Goal: Navigation & Orientation: Find specific page/section

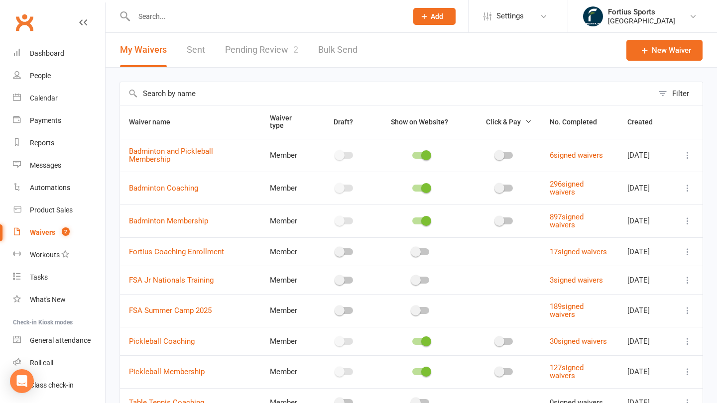
select select "100"
click at [42, 233] on div "Waivers" at bounding box center [42, 232] width 25 height 8
click at [40, 71] on link "People" at bounding box center [59, 76] width 92 height 22
select select "100"
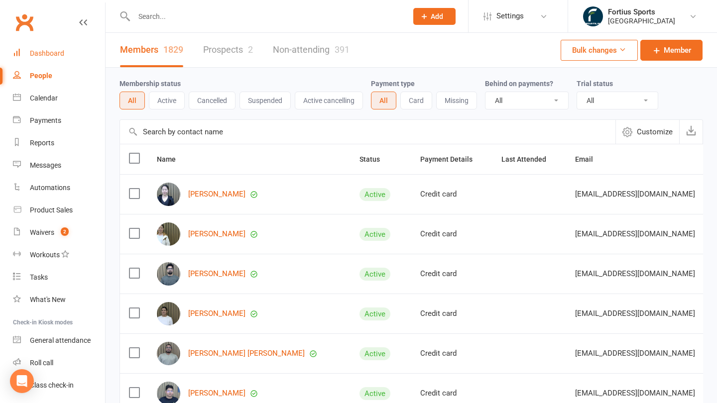
click at [42, 49] on link "Dashboard" at bounding box center [59, 53] width 92 height 22
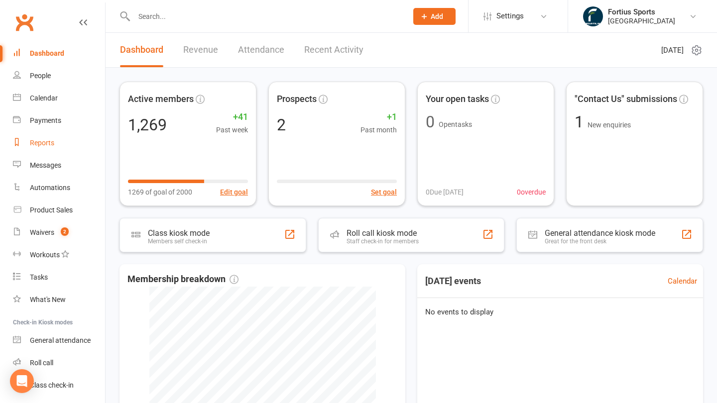
click at [37, 141] on div "Reports" at bounding box center [42, 143] width 24 height 8
select select "100"
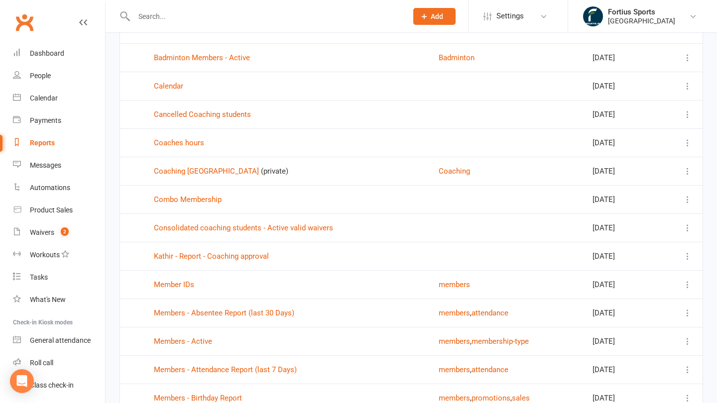
scroll to position [573, 0]
click at [223, 227] on link "Consolidated coaching students - Active valid waivers" at bounding box center [243, 228] width 179 height 9
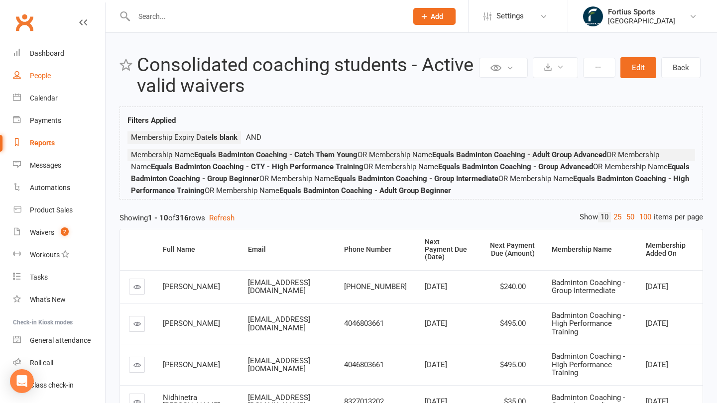
click at [40, 76] on div "People" at bounding box center [40, 76] width 21 height 8
select select "100"
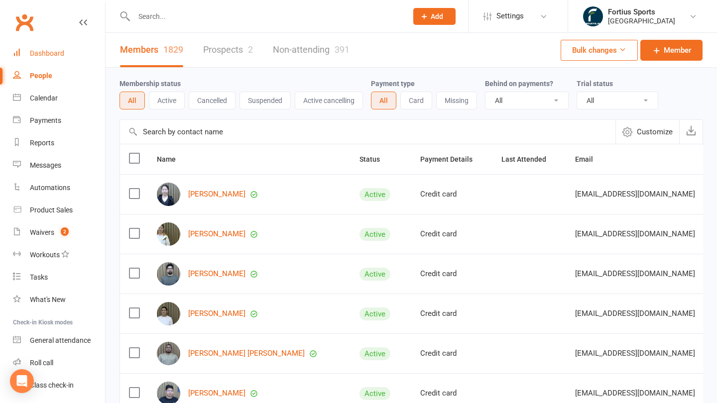
click at [58, 54] on div "Dashboard" at bounding box center [47, 53] width 34 height 8
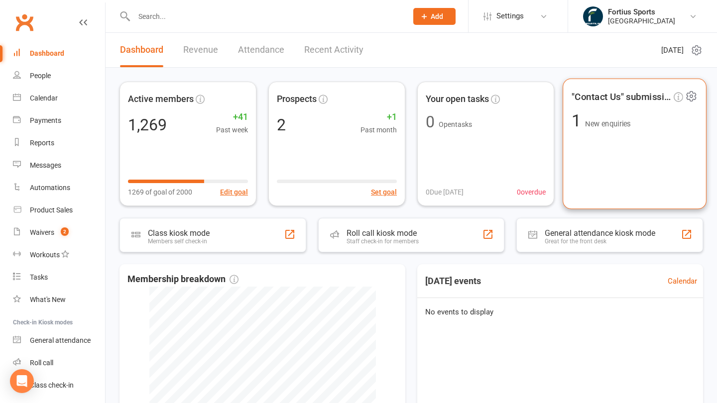
click at [602, 123] on span "New enquiries" at bounding box center [607, 124] width 45 height 8
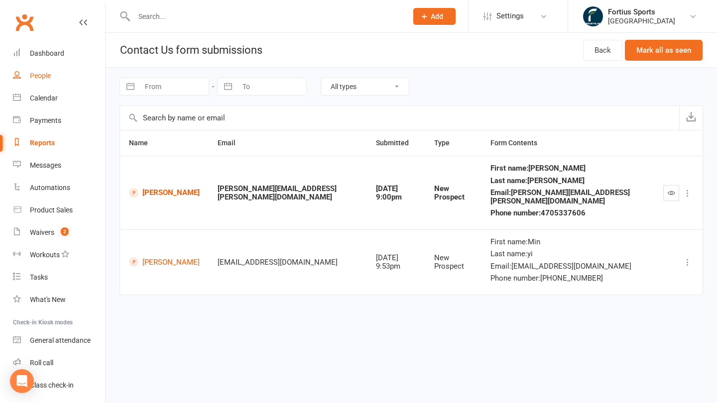
click at [42, 77] on div "People" at bounding box center [40, 76] width 21 height 8
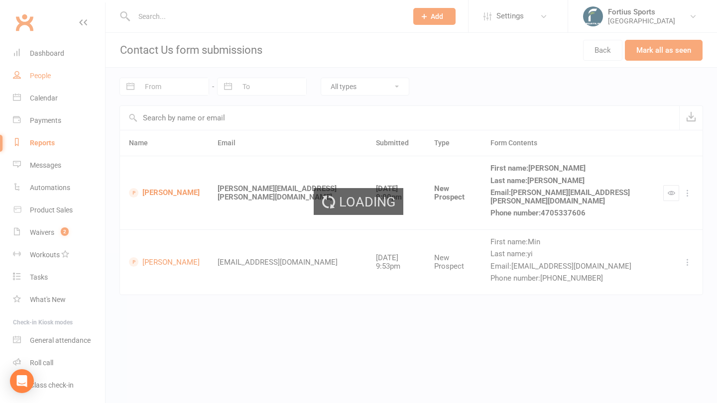
select select "100"
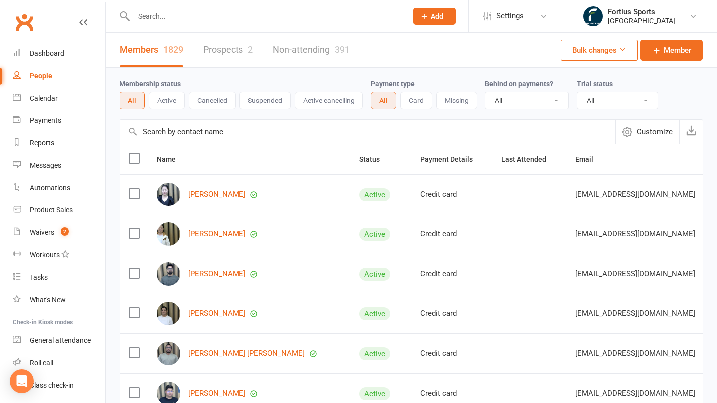
click at [38, 77] on div "People" at bounding box center [41, 76] width 22 height 8
click at [206, 313] on link "[PERSON_NAME]" at bounding box center [216, 314] width 57 height 8
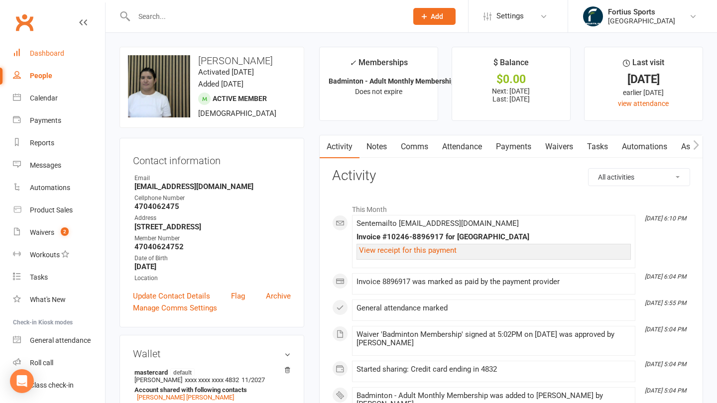
click at [49, 53] on div "Dashboard" at bounding box center [47, 53] width 34 height 8
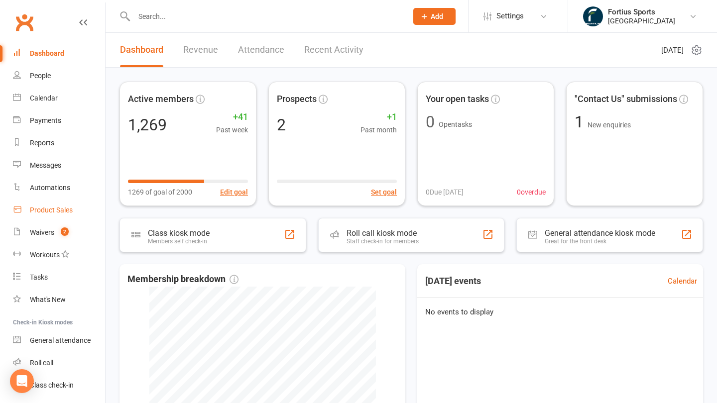
click at [51, 209] on div "Product Sales" at bounding box center [51, 210] width 43 height 8
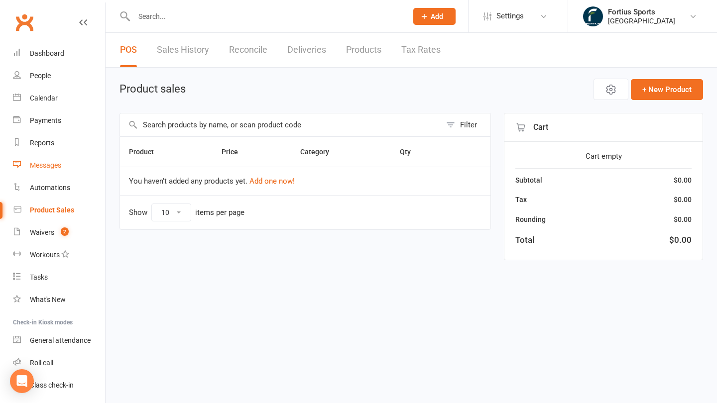
click at [47, 167] on div "Messages" at bounding box center [45, 165] width 31 height 8
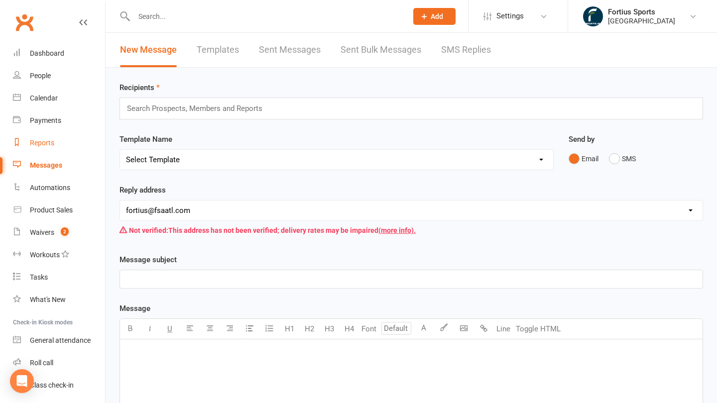
click at [46, 146] on div "Reports" at bounding box center [42, 143] width 24 height 8
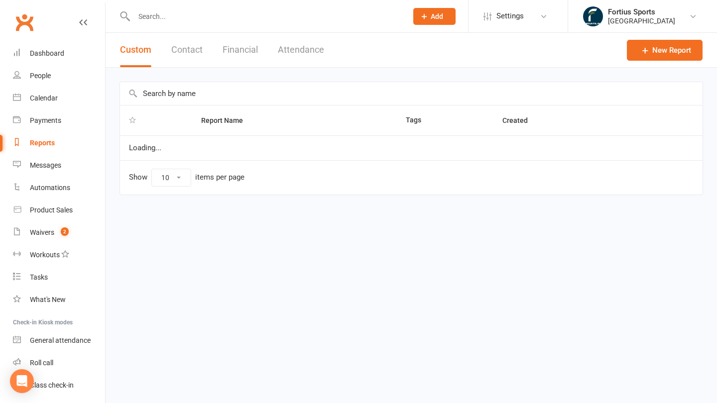
select select "100"
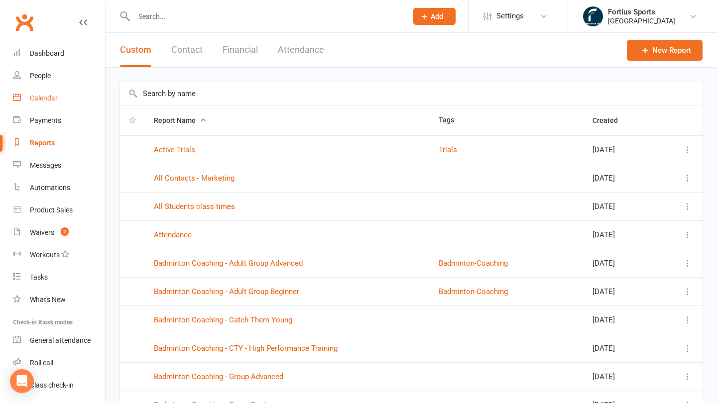
click at [46, 93] on link "Calendar" at bounding box center [59, 98] width 92 height 22
